Goal: Task Accomplishment & Management: Complete application form

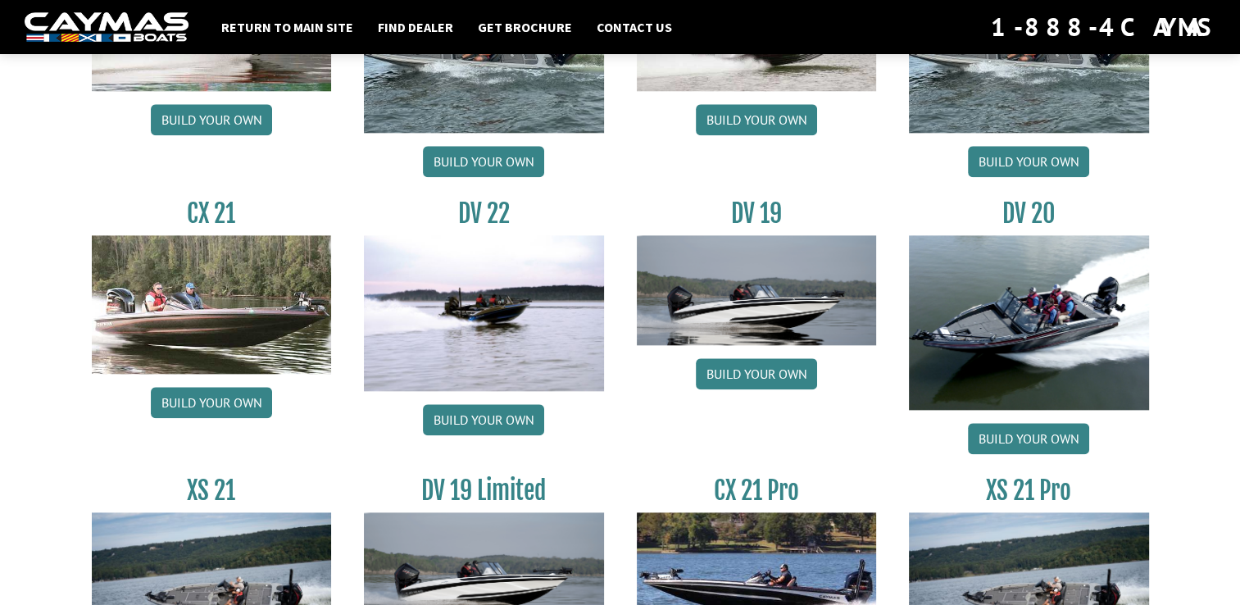
scroll to position [1754, 0]
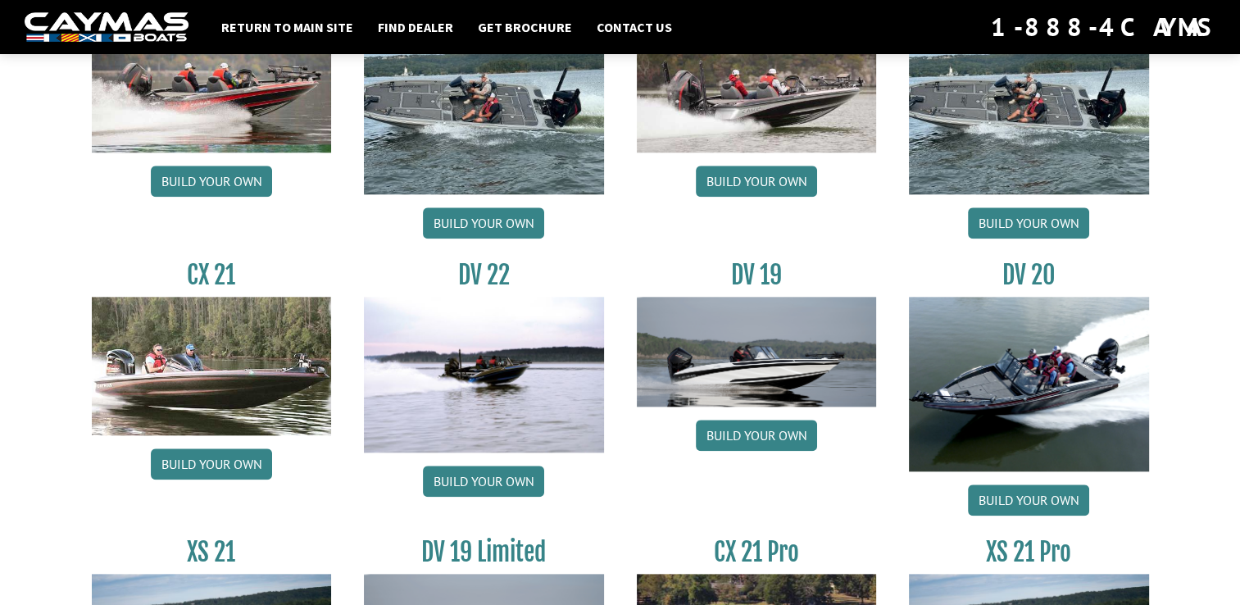
click at [472, 484] on link "Build your own" at bounding box center [483, 481] width 121 height 31
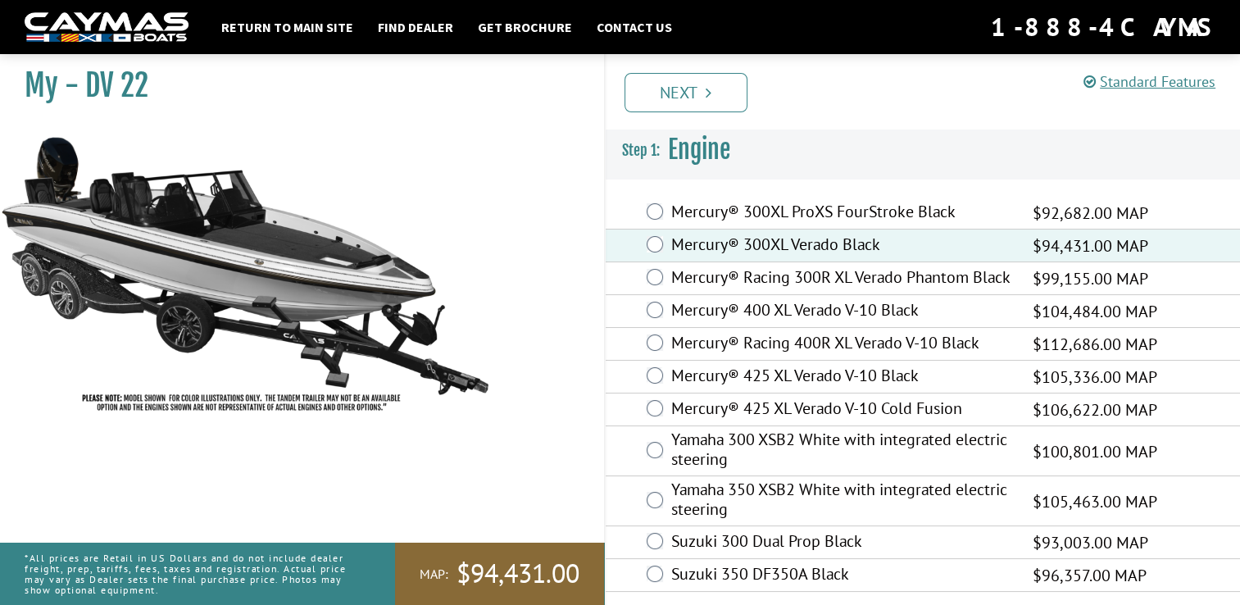
click at [705, 98] on link "Next" at bounding box center [686, 92] width 123 height 39
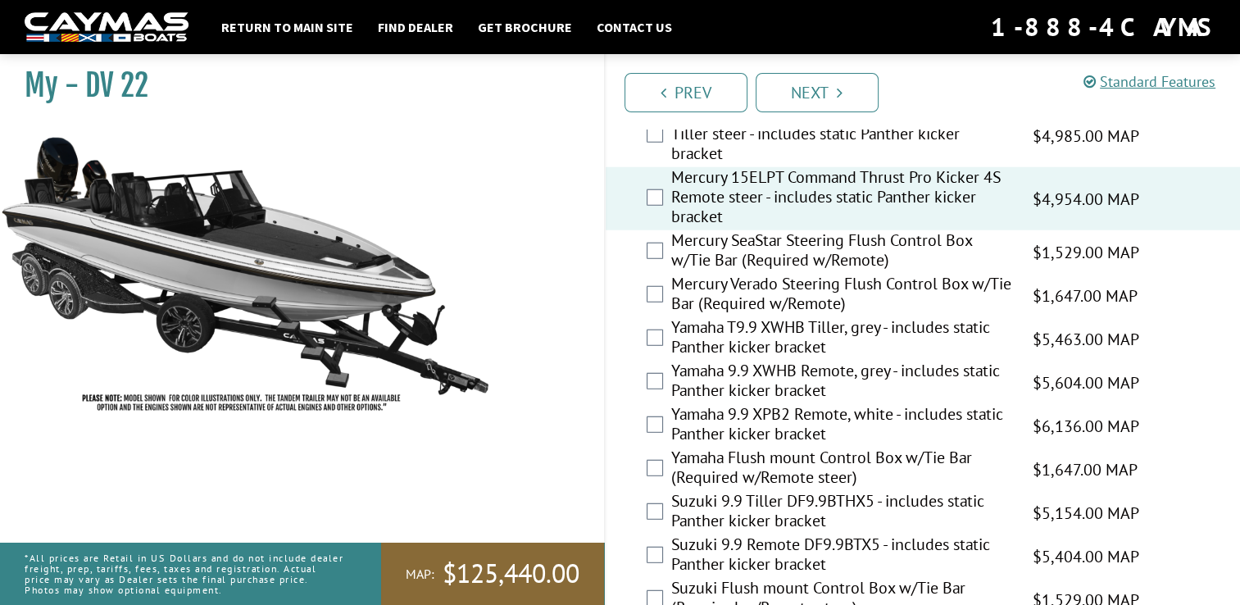
scroll to position [4442, 0]
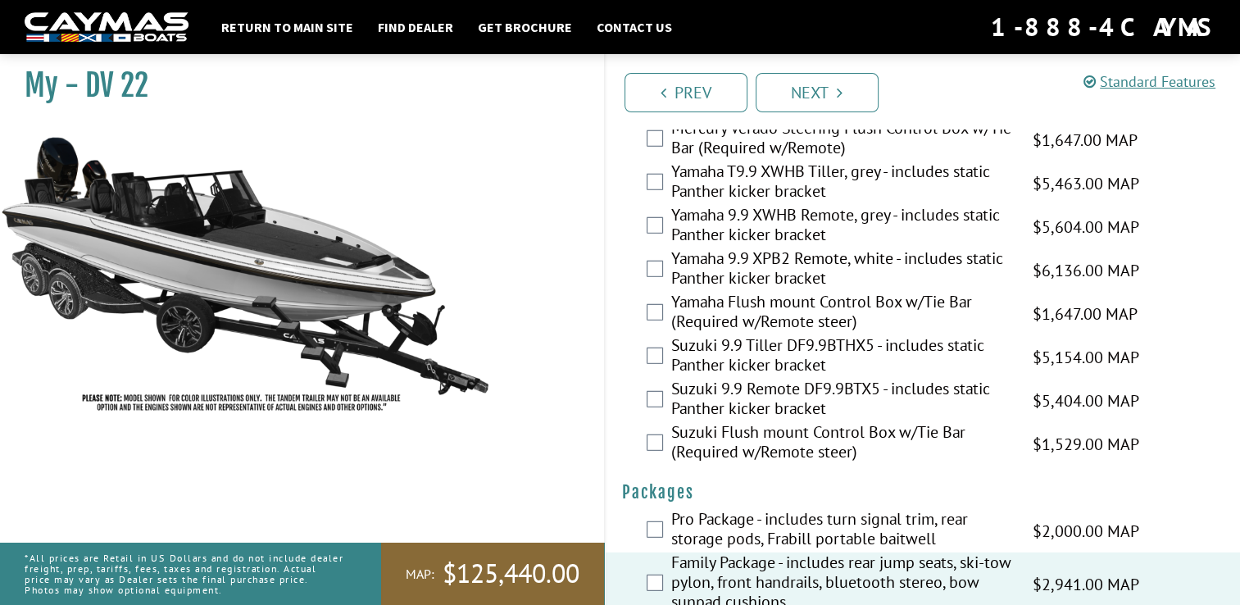
click at [827, 93] on link "Next" at bounding box center [817, 92] width 123 height 39
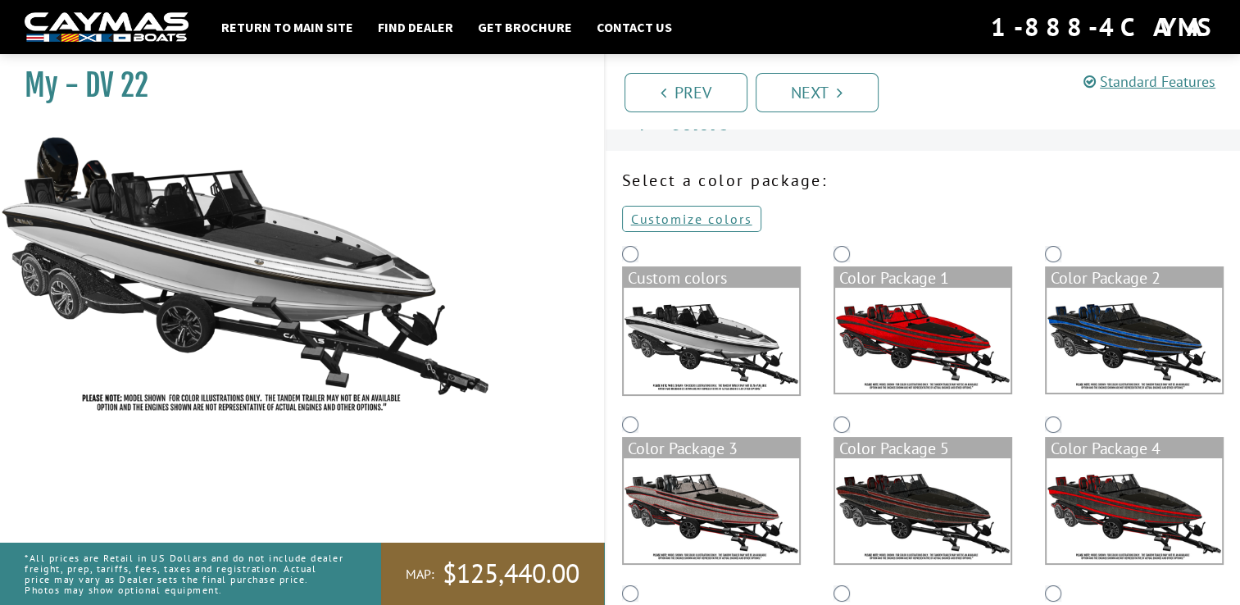
scroll to position [0, 0]
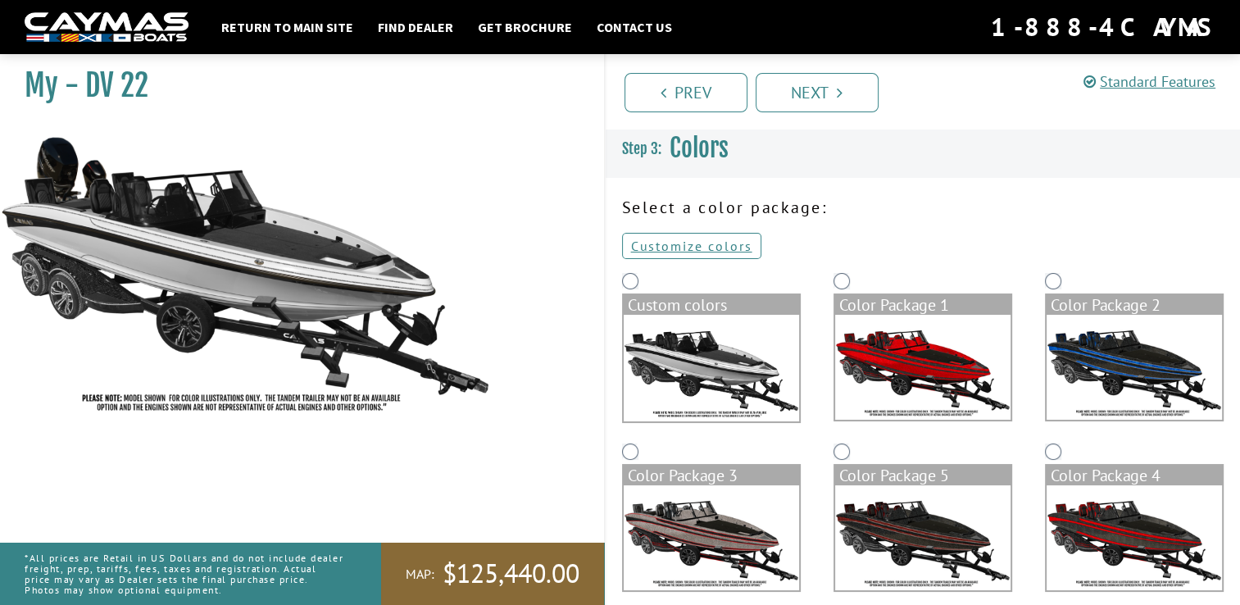
click at [917, 371] on img at bounding box center [922, 367] width 175 height 105
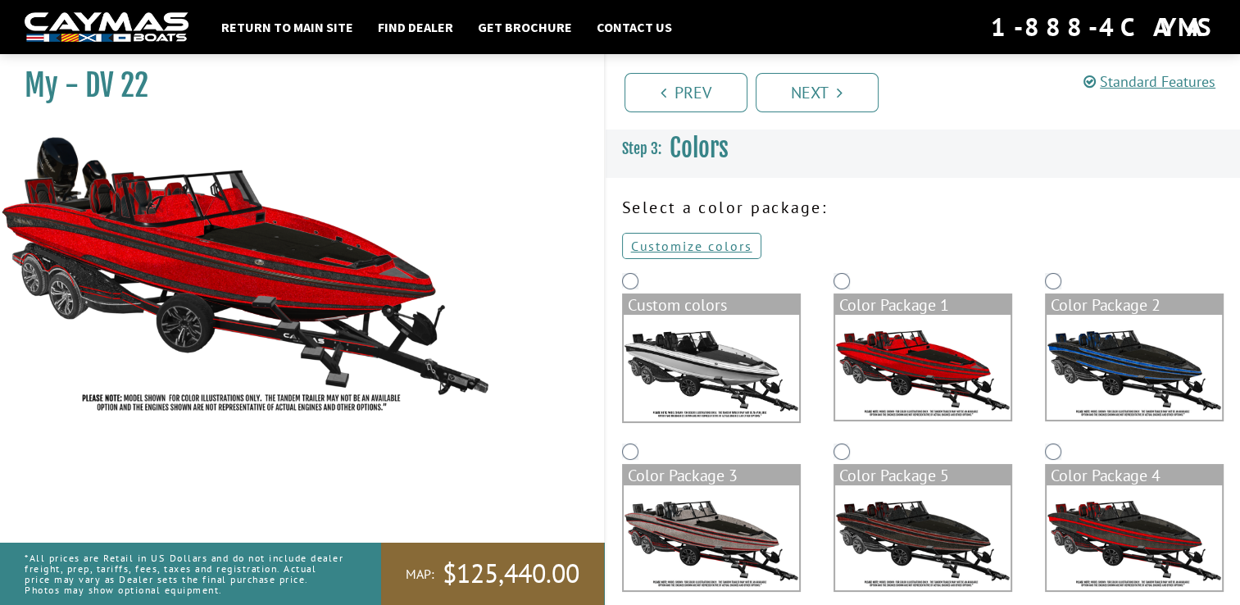
click at [817, 84] on link "Next" at bounding box center [817, 92] width 123 height 39
